Goal: Transaction & Acquisition: Purchase product/service

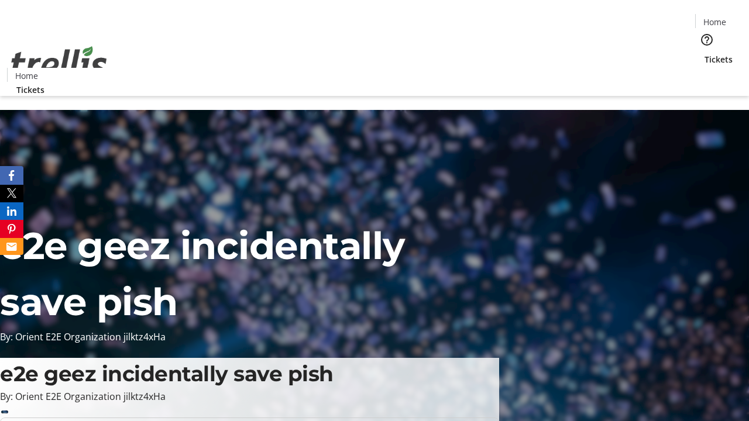
click at [705, 53] on span "Tickets" at bounding box center [719, 59] width 28 height 12
